Goal: Task Accomplishment & Management: Complete application form

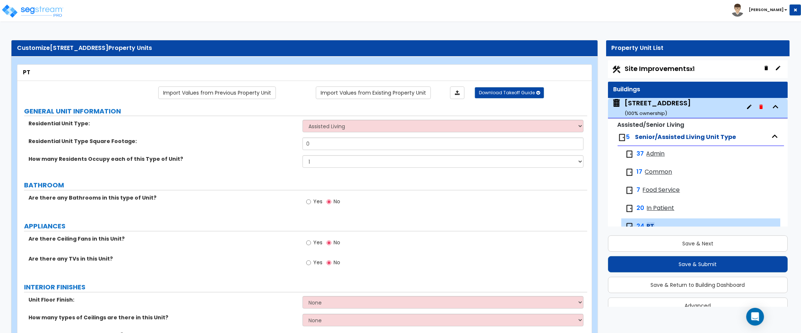
scroll to position [16, 0]
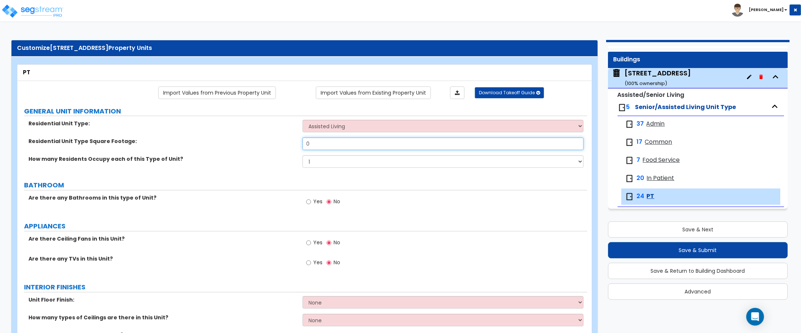
drag, startPoint x: 314, startPoint y: 143, endPoint x: 302, endPoint y: 143, distance: 11.8
click at [302, 143] on input "0" at bounding box center [442, 144] width 281 height 13
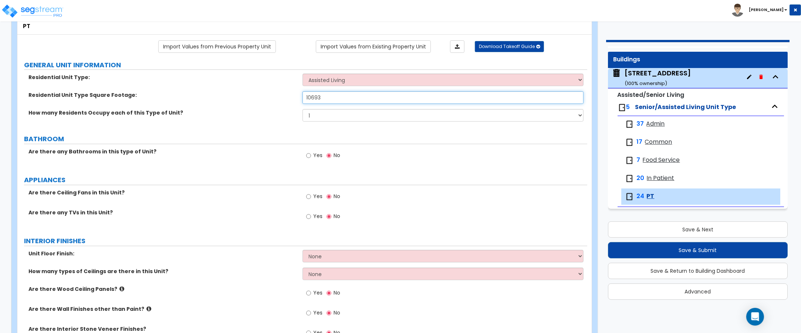
scroll to position [92, 0]
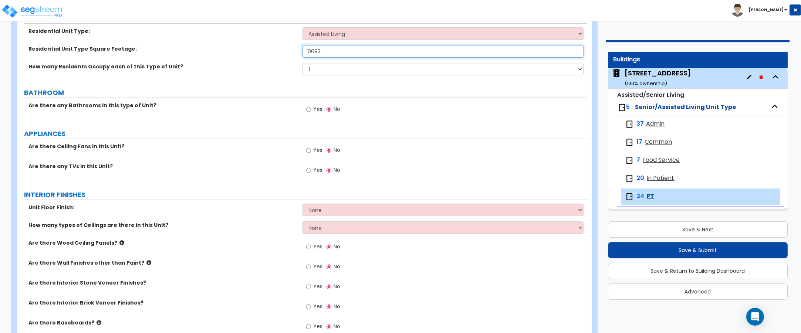
type input "10,693"
click at [330, 211] on select "None Tile Flooring Hardwood Flooring Resilient Laminate Flooring VCT Flooring S…" at bounding box center [442, 210] width 281 height 13
select select "4"
click at [302, 204] on select "None Tile Flooring Hardwood Flooring Resilient Laminate Flooring VCT Flooring S…" at bounding box center [442, 210] width 281 height 13
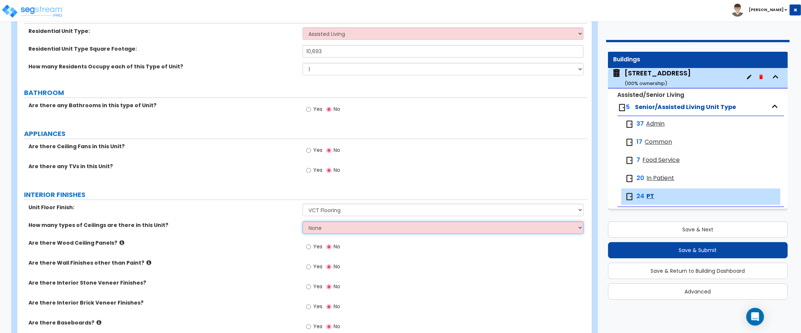
click at [336, 230] on select "None 1 2 3" at bounding box center [442, 227] width 281 height 13
select select "1"
click at [302, 222] on select "None 1 2 3" at bounding box center [442, 227] width 281 height 13
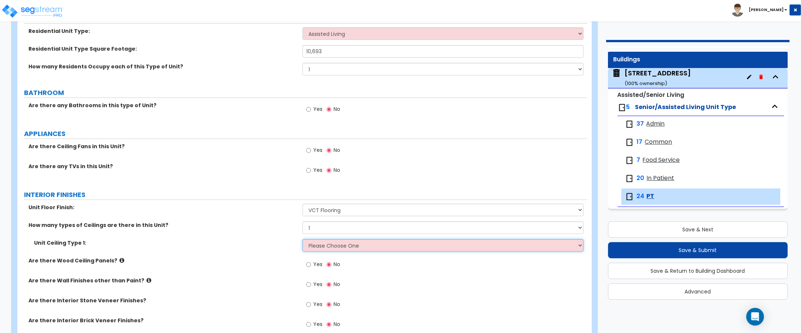
click at [322, 248] on select "Please Choose One Drop Ceiling Drywall Ceiling Open Ceiling" at bounding box center [442, 245] width 281 height 13
select select "1"
click at [302, 240] on select "Please Choose One Drop Ceiling Drywall Ceiling Open Ceiling" at bounding box center [442, 245] width 281 height 13
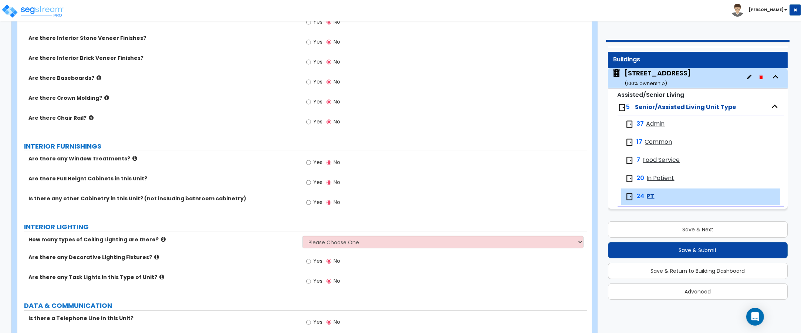
scroll to position [370, 0]
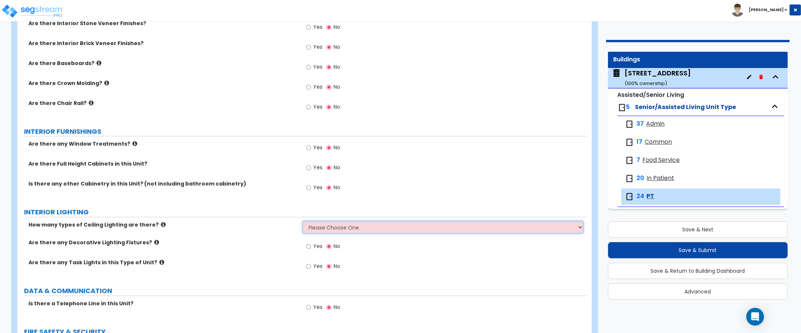
click at [340, 231] on select "Please Choose One 1 2 3" at bounding box center [442, 227] width 281 height 13
select select "1"
click at [302, 222] on select "Please Choose One 1 2 3" at bounding box center [442, 227] width 281 height 13
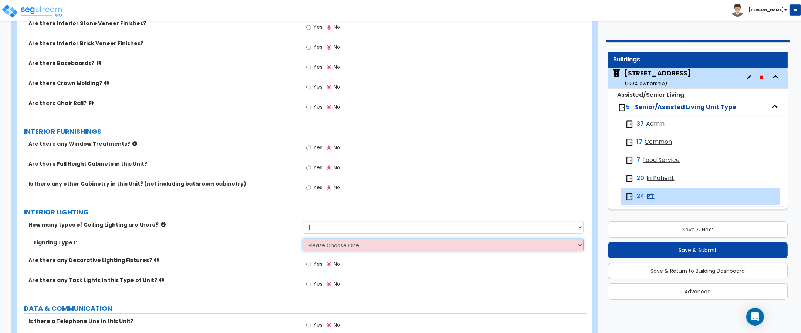
click at [320, 246] on select "Please Choose One LED Surface-Mounted LED Recessed Fluorescent Surface-Mounted …" at bounding box center [442, 245] width 281 height 13
select select "4"
click at [302, 240] on select "Please Choose One LED Surface-Mounted LED Recessed Fluorescent Surface-Mounted …" at bounding box center [442, 245] width 281 height 13
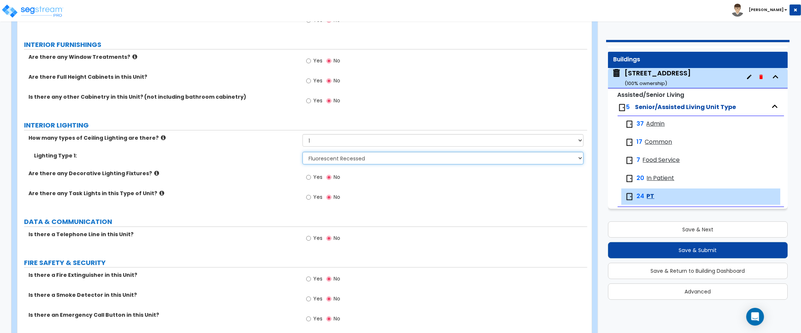
scroll to position [462, 0]
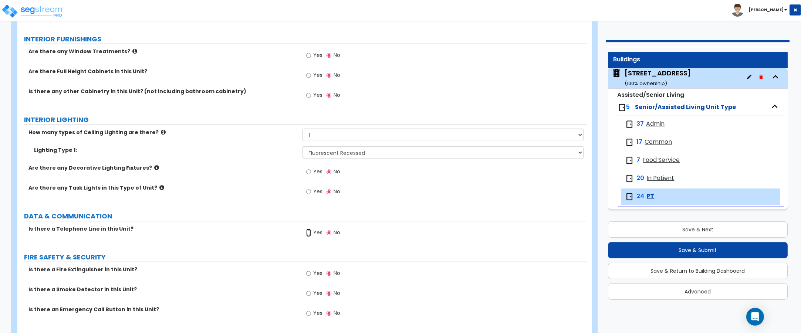
click at [309, 234] on input "Yes" at bounding box center [308, 233] width 5 height 8
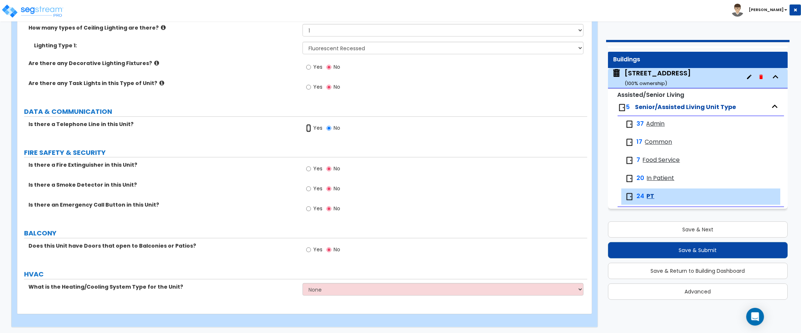
scroll to position [570, 0]
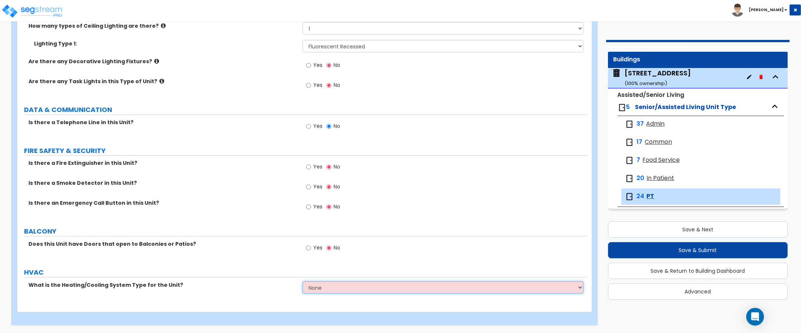
click at [335, 288] on select "None Heat Only Centralized Heating & Cooling Thru Wall Air Conditioners Mini Sp…" at bounding box center [442, 287] width 281 height 13
select select "2"
click at [302, 281] on select "None Heat Only Centralized Heating & Cooling Thru Wall Air Conditioners Mini Sp…" at bounding box center [442, 287] width 281 height 13
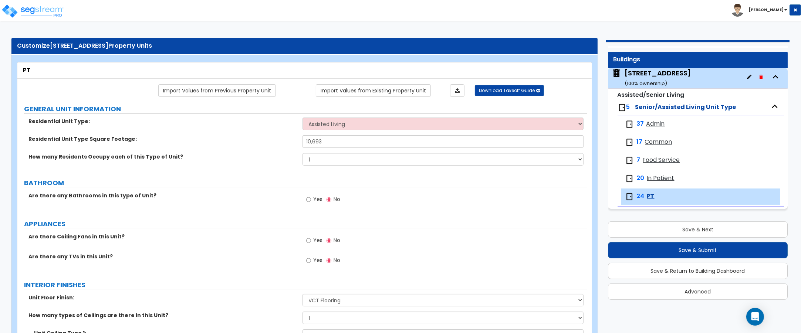
scroll to position [0, 0]
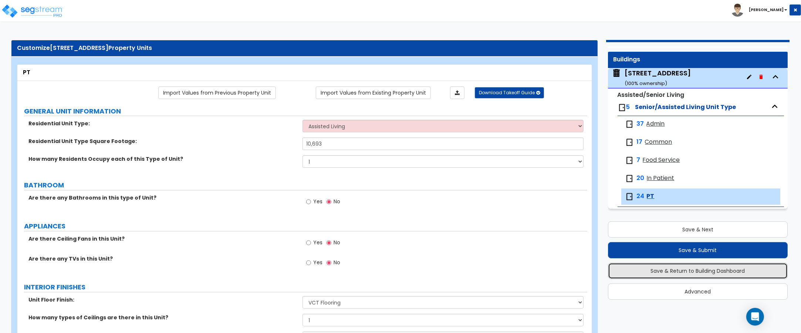
click at [696, 272] on button "Save & Return to Building Dashboard" at bounding box center [698, 271] width 180 height 16
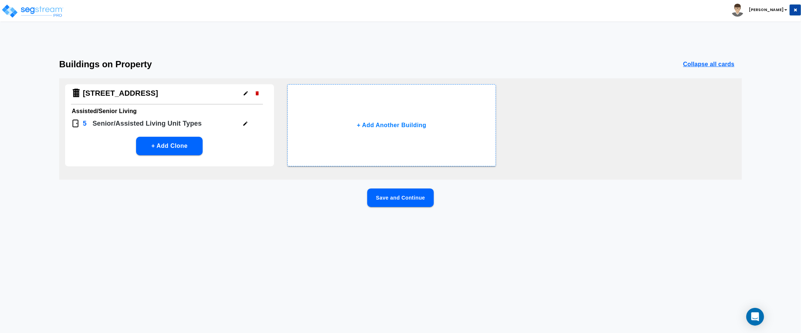
click at [399, 194] on button "Save and Continue" at bounding box center [400, 198] width 67 height 18
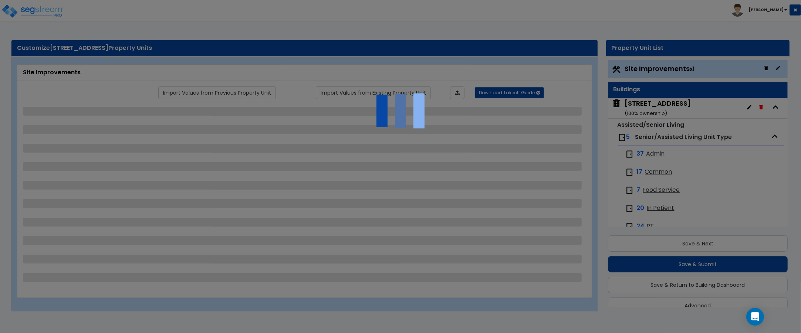
scroll to position [14, 0]
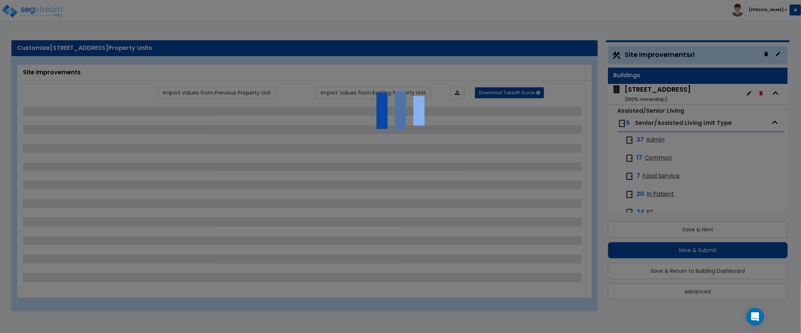
select select "2"
select select "1"
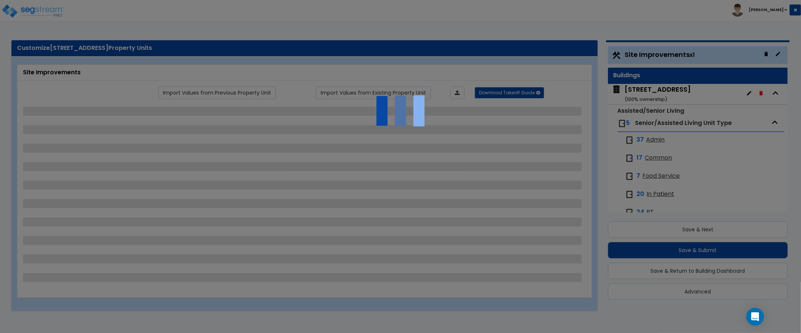
select select "1"
select select "2"
select select "1"
select select "2"
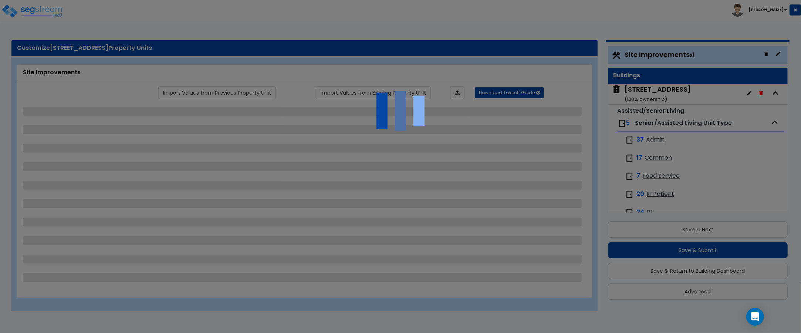
select select "1"
select select "2"
select select "1"
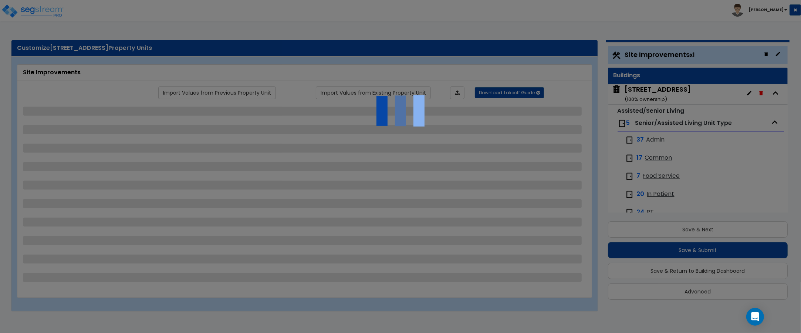
select select "1"
select select "4"
select select "3"
select select "2"
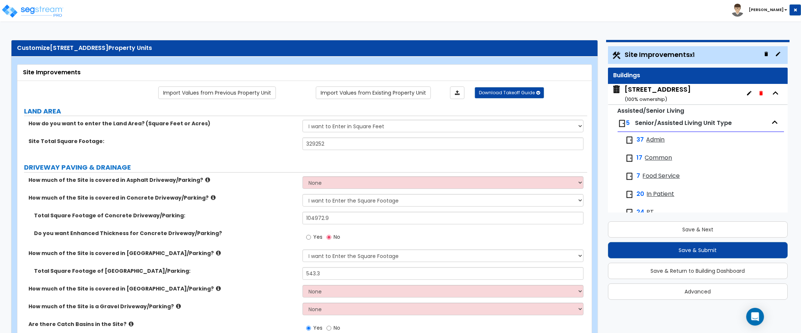
scroll to position [16, 0]
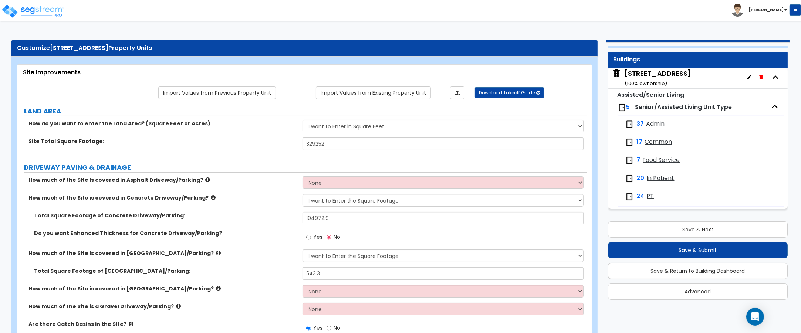
click at [655, 179] on span "In Patient" at bounding box center [661, 178] width 28 height 9
